Goal: Navigation & Orientation: Understand site structure

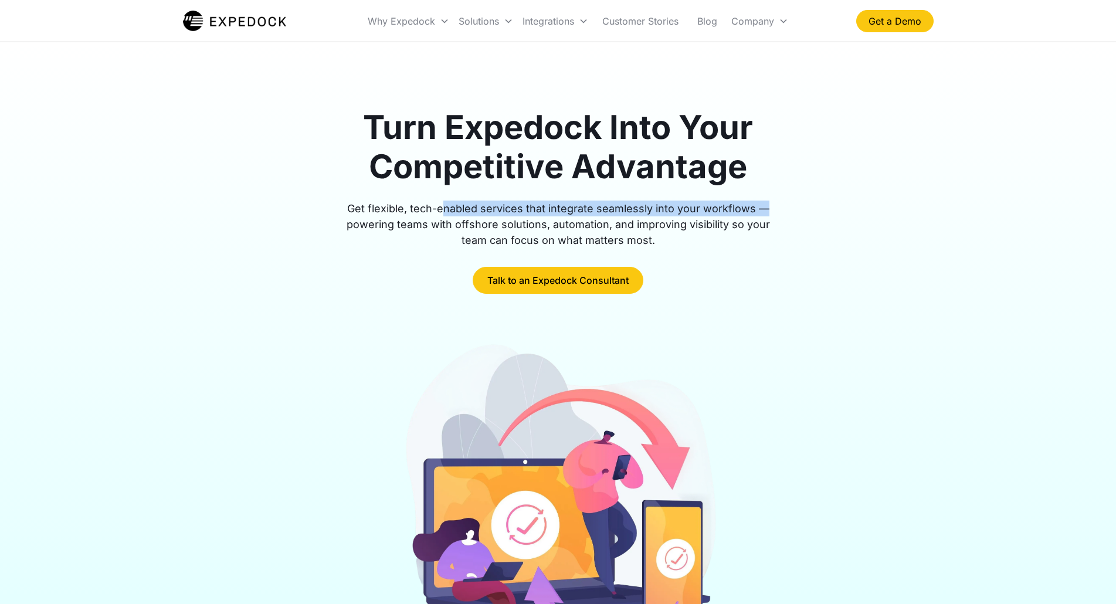
drag, startPoint x: 453, startPoint y: 209, endPoint x: 785, endPoint y: 209, distance: 332.0
click at [785, 209] on div "Turn Expedock Into Your Competitive Advantage Get flexible, tech-enabled servic…" at bounding box center [558, 201] width 751 height 186
click at [447, 226] on div "Get flexible, tech-enabled services that integrate seamlessly into your workflo…" at bounding box center [558, 225] width 450 height 48
click at [429, 25] on div "Why Expedock" at bounding box center [401, 21] width 67 height 12
click at [461, 29] on div "Solutions" at bounding box center [486, 21] width 64 height 40
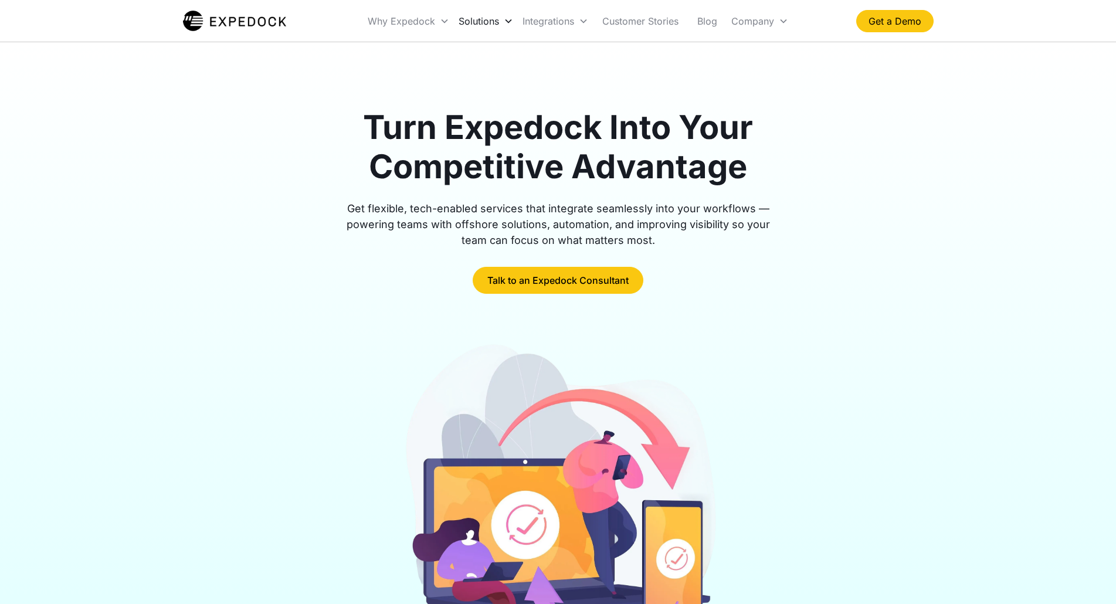
click at [495, 23] on div "Solutions" at bounding box center [479, 21] width 40 height 12
click at [509, 25] on icon at bounding box center [508, 20] width 9 height 9
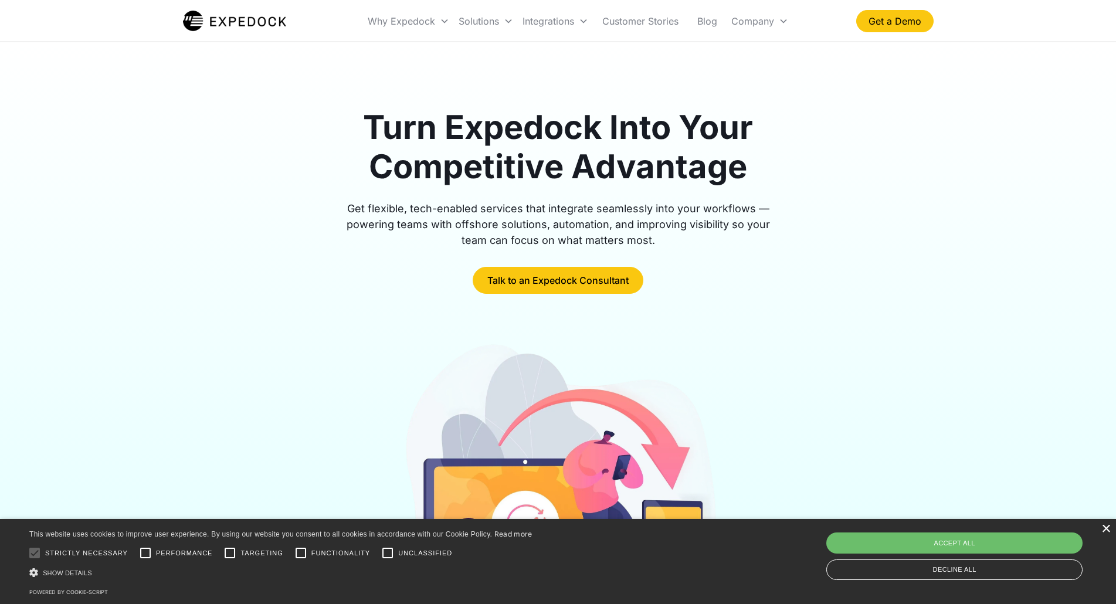
click at [1109, 533] on div "×" at bounding box center [1106, 529] width 9 height 9
